Goal: Information Seeking & Learning: Learn about a topic

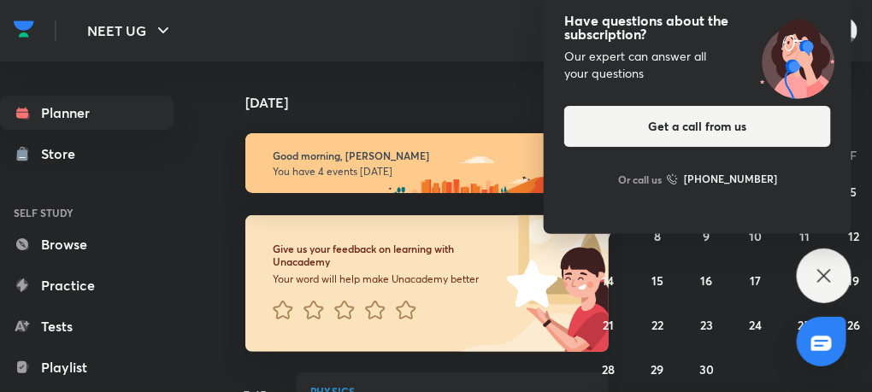
click at [832, 268] on icon at bounding box center [824, 276] width 21 height 21
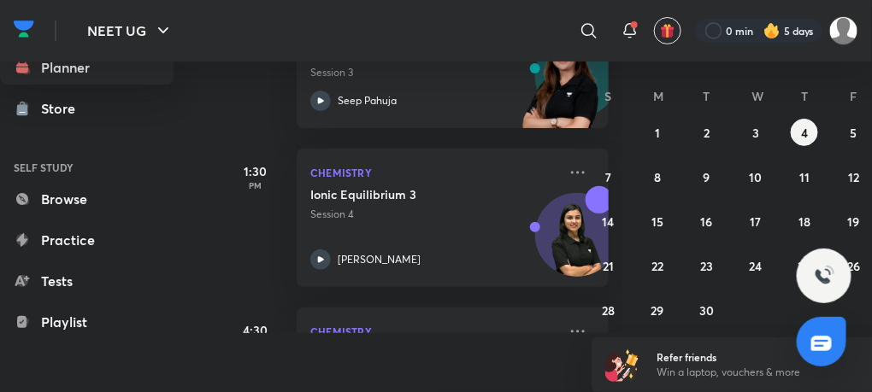
scroll to position [609, 0]
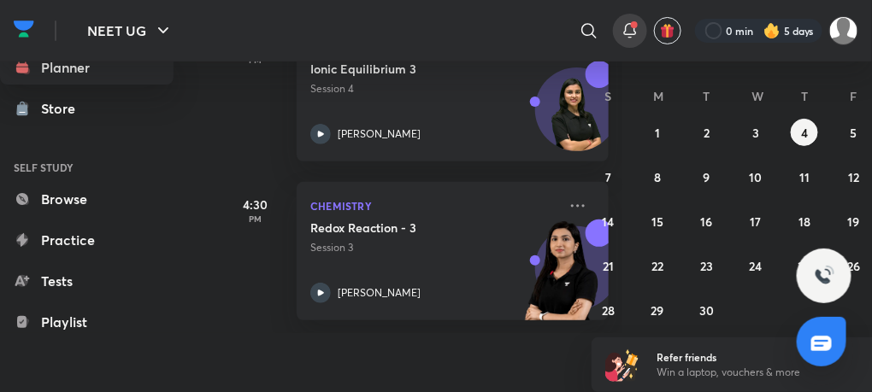
click at [627, 37] on icon at bounding box center [630, 31] width 21 height 21
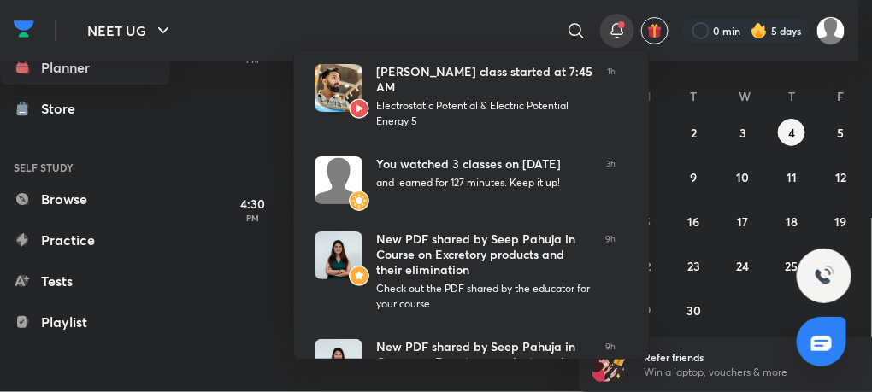
scroll to position [46, 0]
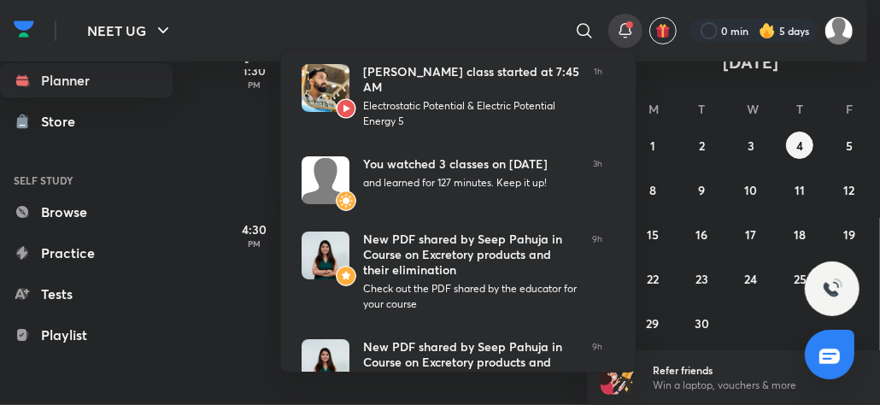
click at [210, 216] on div at bounding box center [440, 202] width 880 height 405
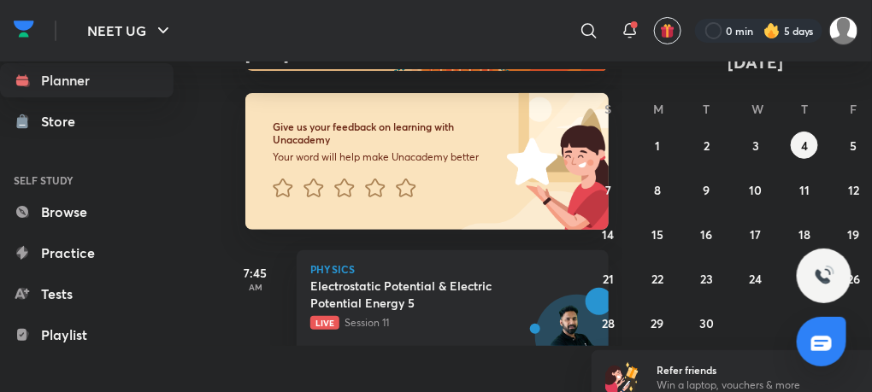
scroll to position [0, 0]
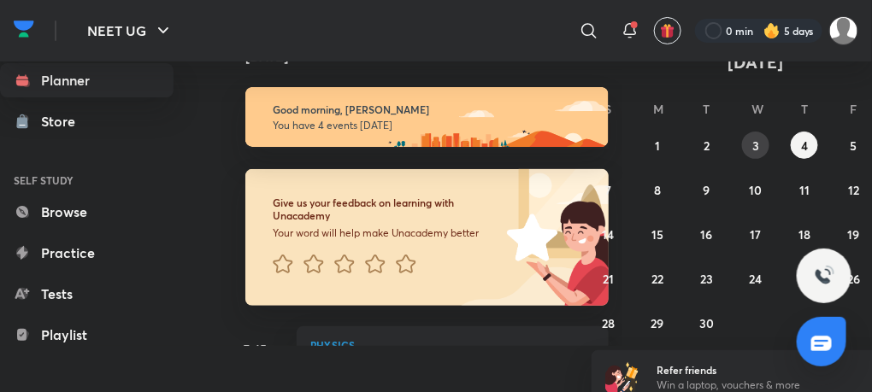
click at [758, 133] on button "3" at bounding box center [755, 145] width 27 height 27
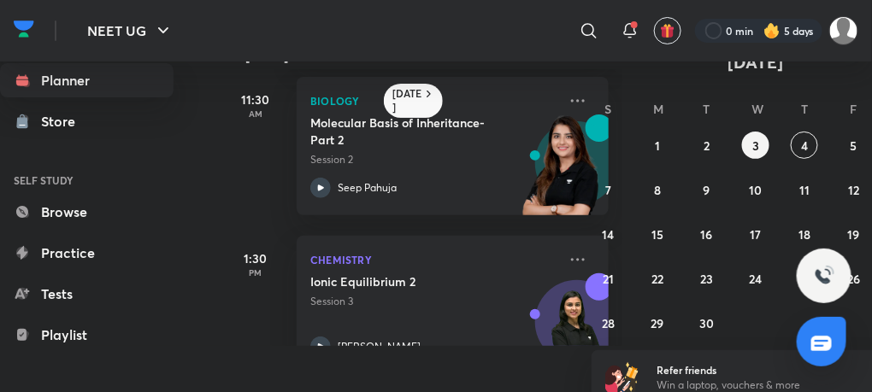
scroll to position [326, 0]
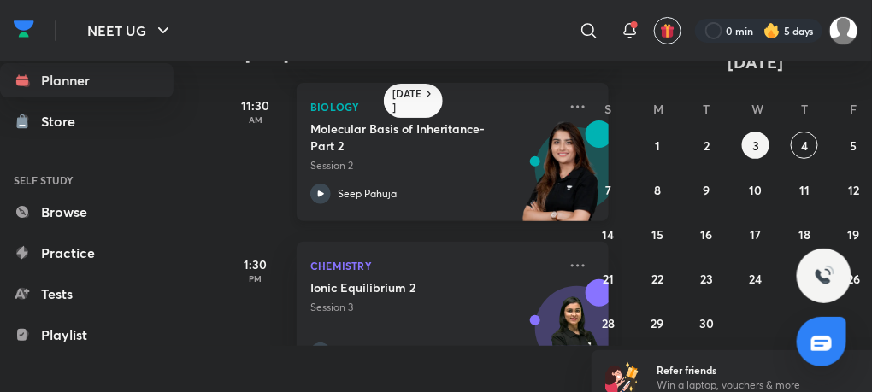
click at [322, 185] on icon at bounding box center [320, 194] width 21 height 21
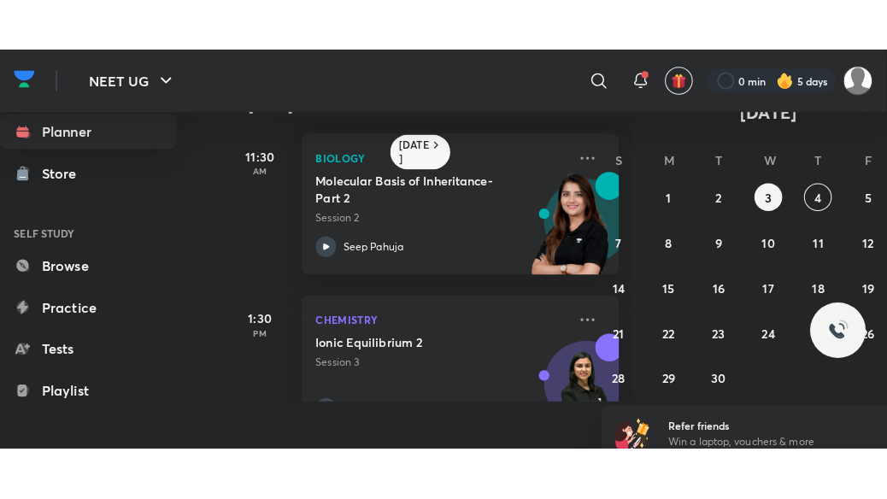
scroll to position [13, 0]
